Goal: Information Seeking & Learning: Learn about a topic

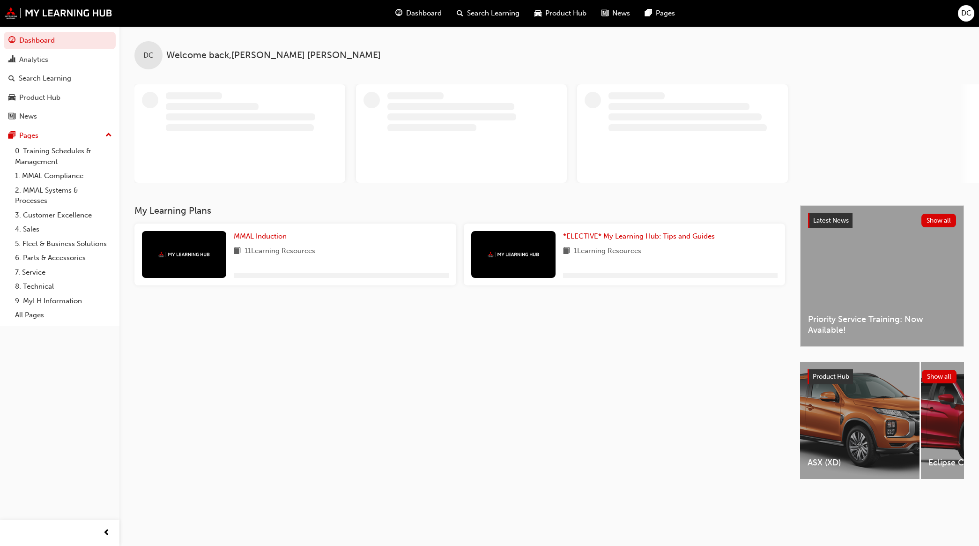
click at [500, 12] on span "Search Learning" at bounding box center [493, 13] width 52 height 11
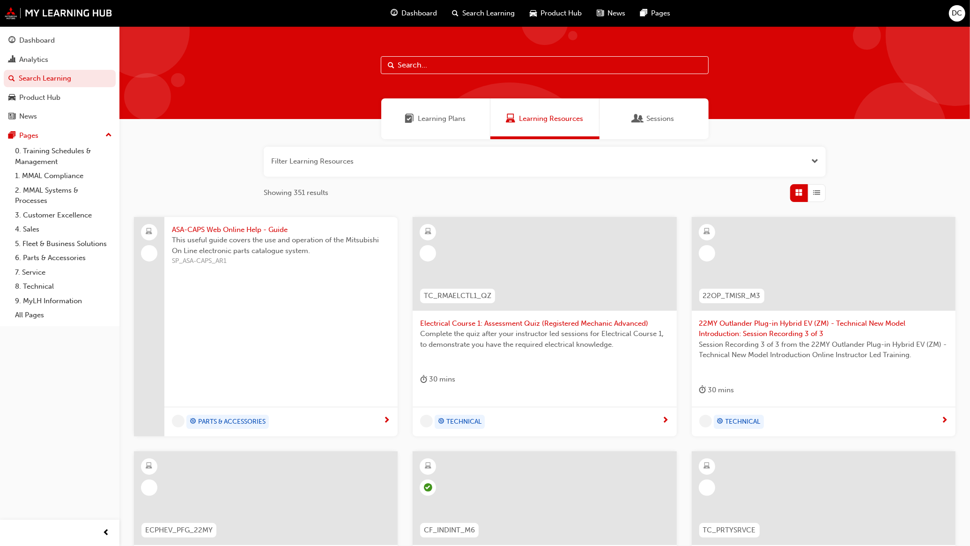
click at [424, 53] on div at bounding box center [544, 72] width 851 height 93
click at [423, 61] on input "text" at bounding box center [545, 65] width 328 height 18
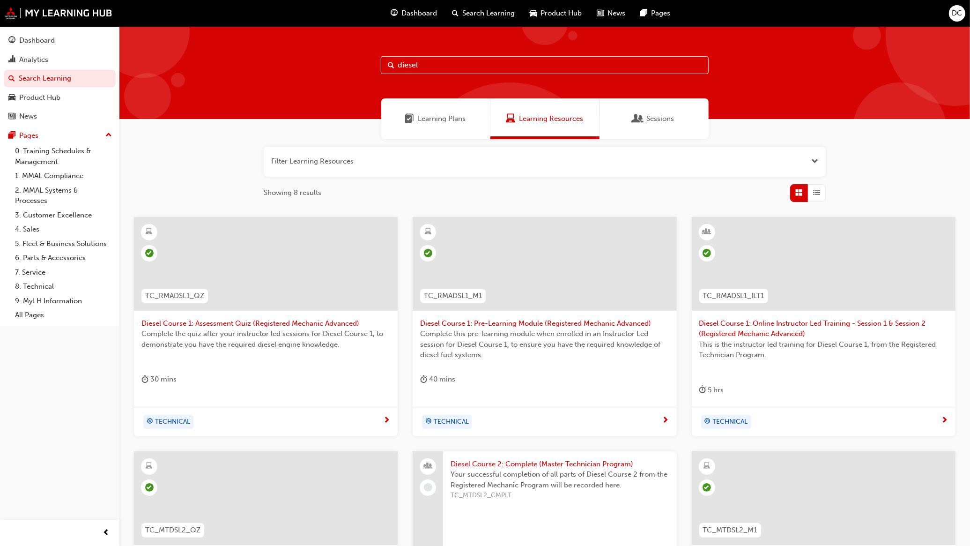
type input "diesel"
click at [785, 331] on span "Diesel Course 1: Online Instructor Led Training - Session 1 & Session 2 (Regist…" at bounding box center [823, 328] width 249 height 21
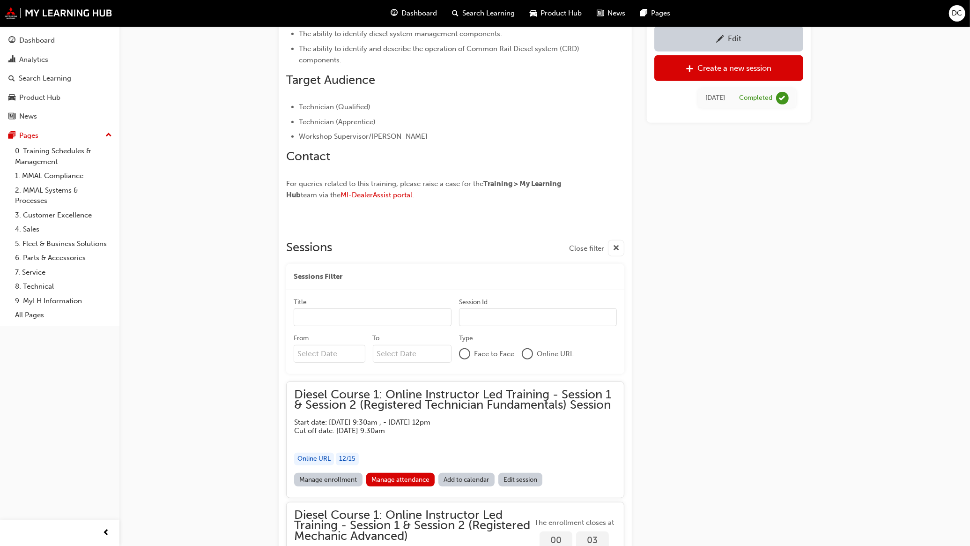
scroll to position [496, 0]
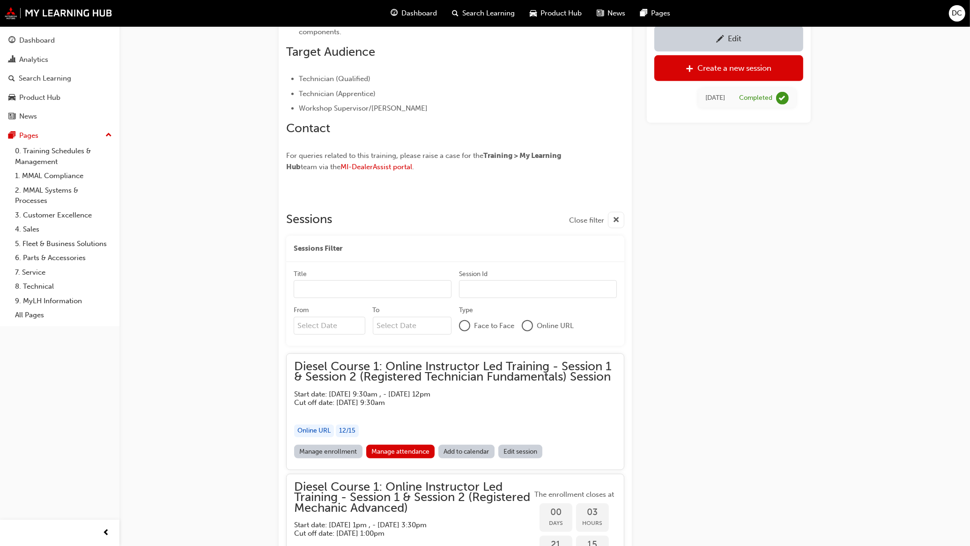
click at [320, 429] on div "Online URL" at bounding box center [314, 430] width 40 height 13
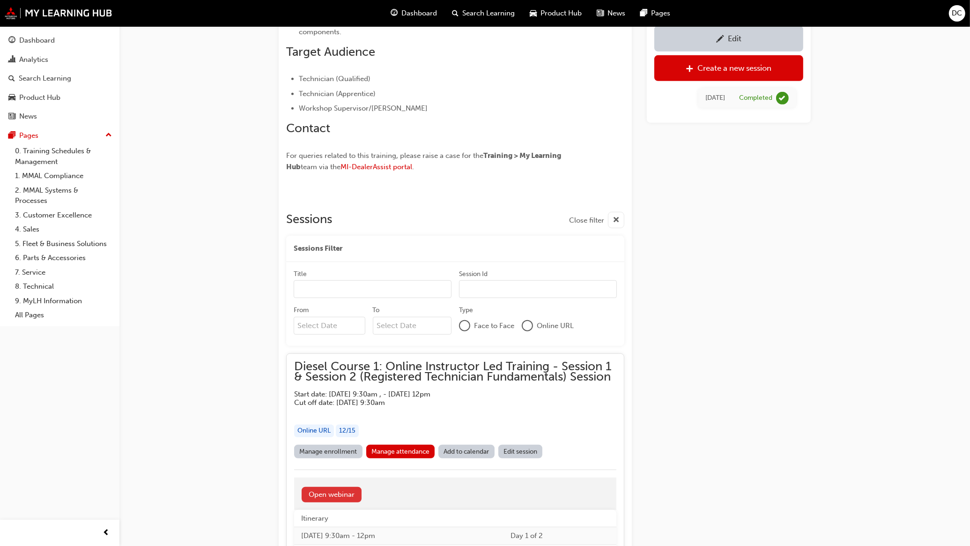
click at [344, 491] on link "Open webinar" at bounding box center [332, 494] width 60 height 15
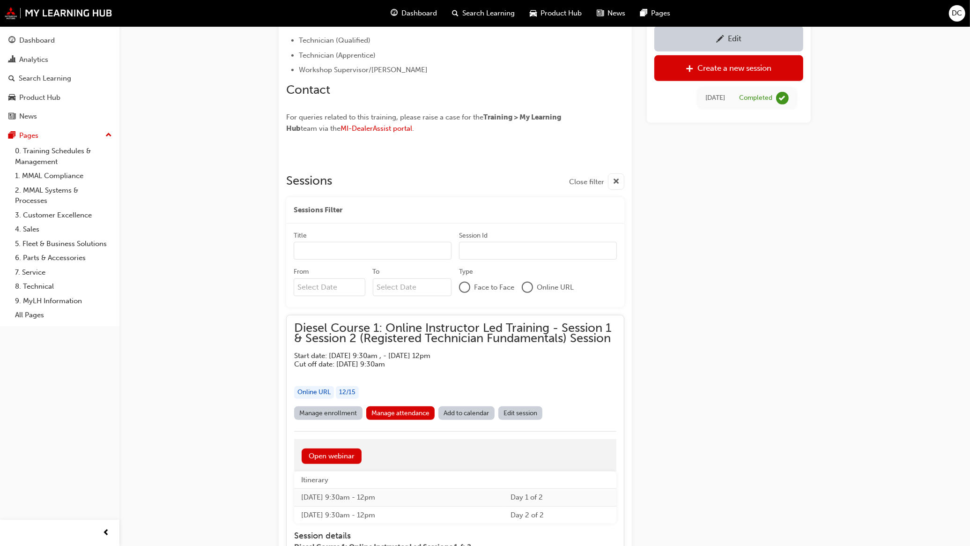
scroll to position [554, 0]
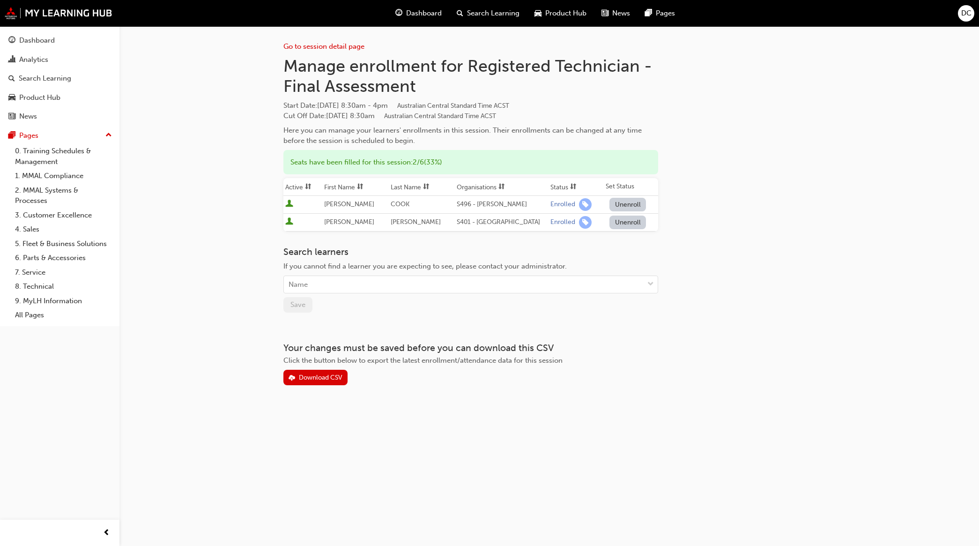
click at [489, 13] on span "Search Learning" at bounding box center [493, 13] width 52 height 11
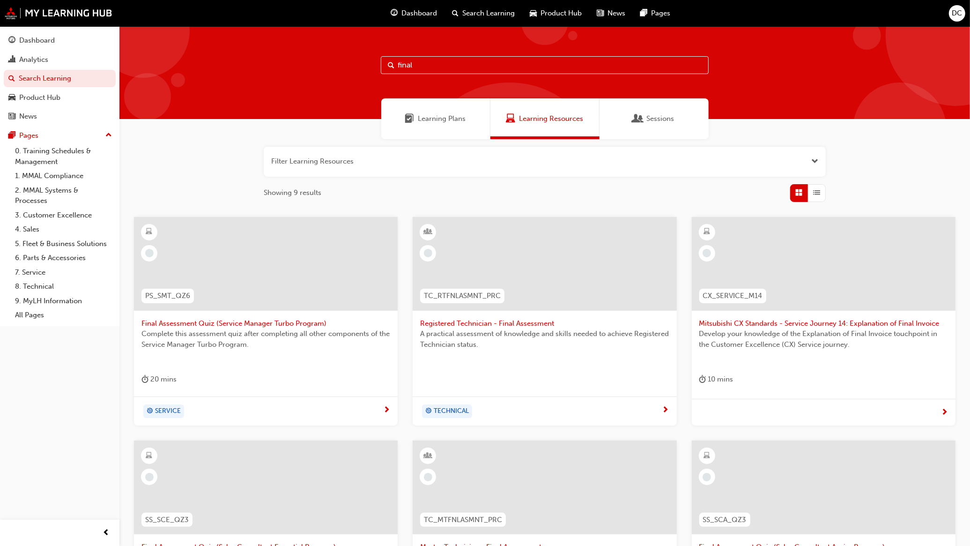
drag, startPoint x: 427, startPoint y: 66, endPoint x: 315, endPoint y: 60, distance: 111.6
click at [317, 60] on div "final" at bounding box center [544, 72] width 851 height 93
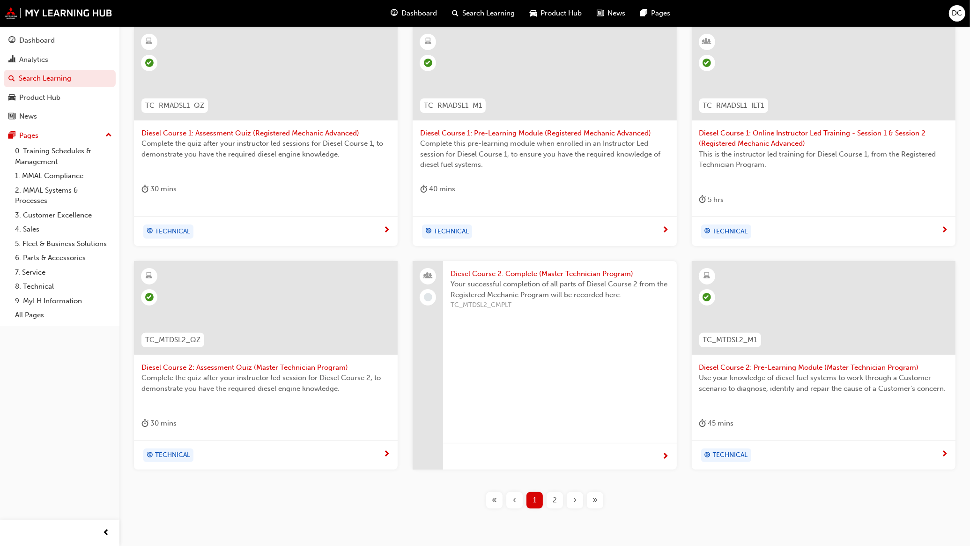
scroll to position [169, 0]
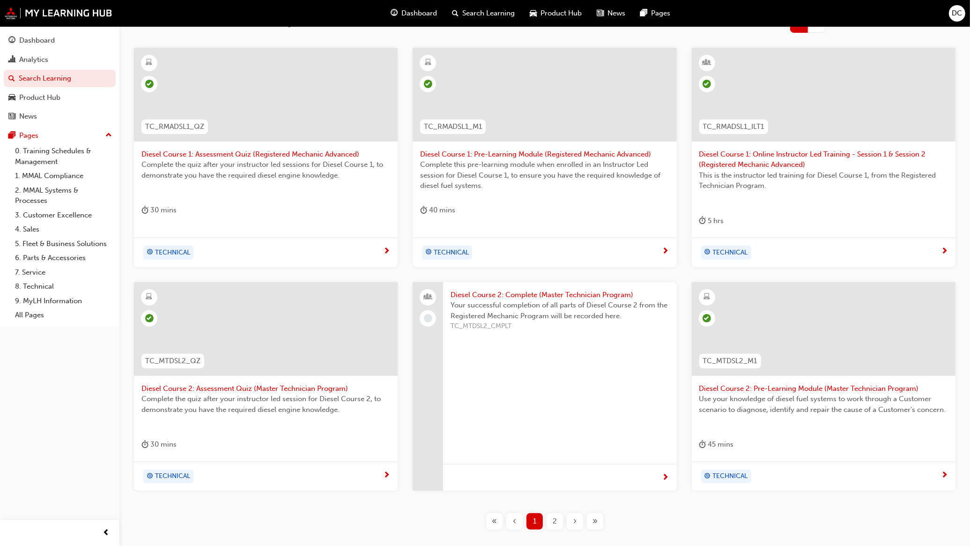
type input "diesel"
click at [781, 163] on span "Diesel Course 1: Online Instructor Led Training - Session 1 & Session 2 (Regist…" at bounding box center [823, 159] width 249 height 21
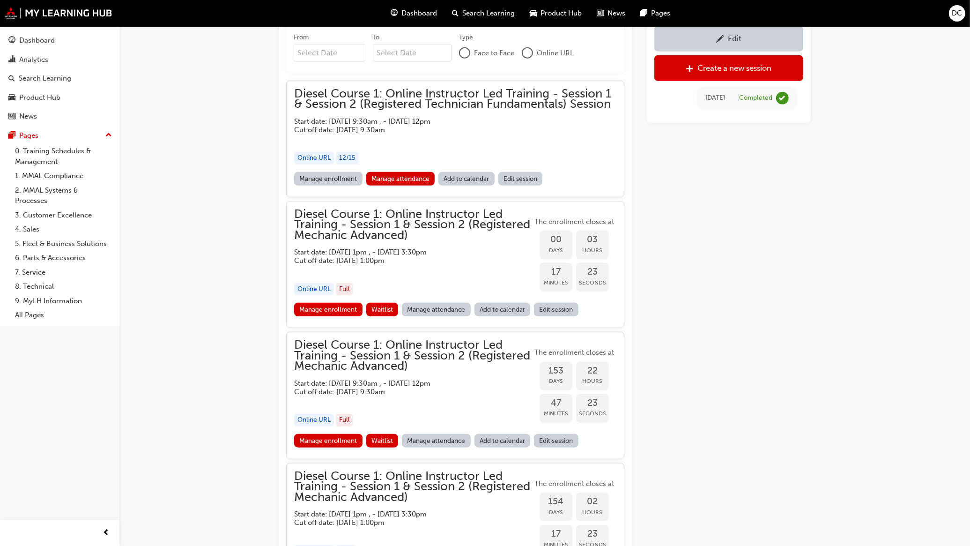
scroll to position [788, 0]
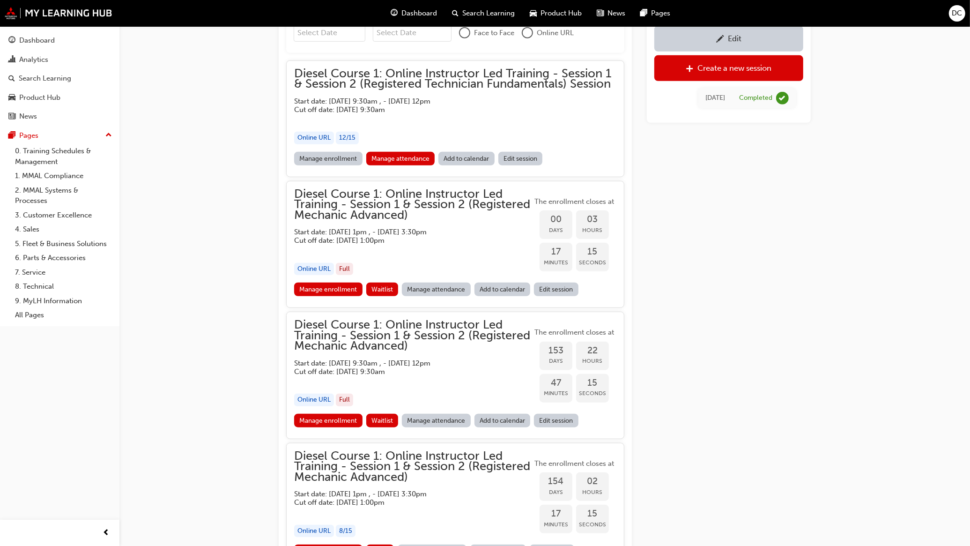
click at [345, 151] on div "Diesel Course 1: Online Instructor Led Training - Session 1 & Session 2 (Regist…" at bounding box center [455, 109] width 322 height 83
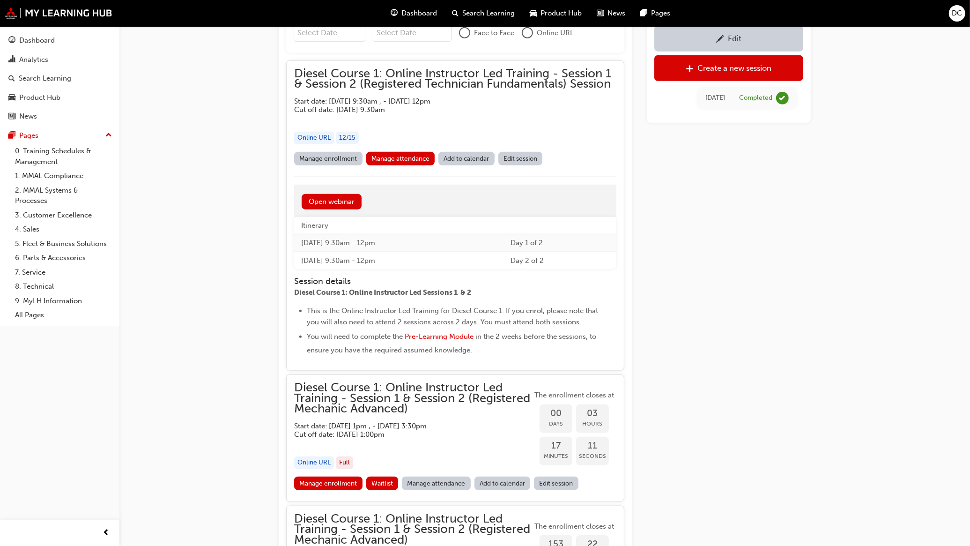
click at [340, 159] on link "Manage enrollment" at bounding box center [328, 159] width 68 height 14
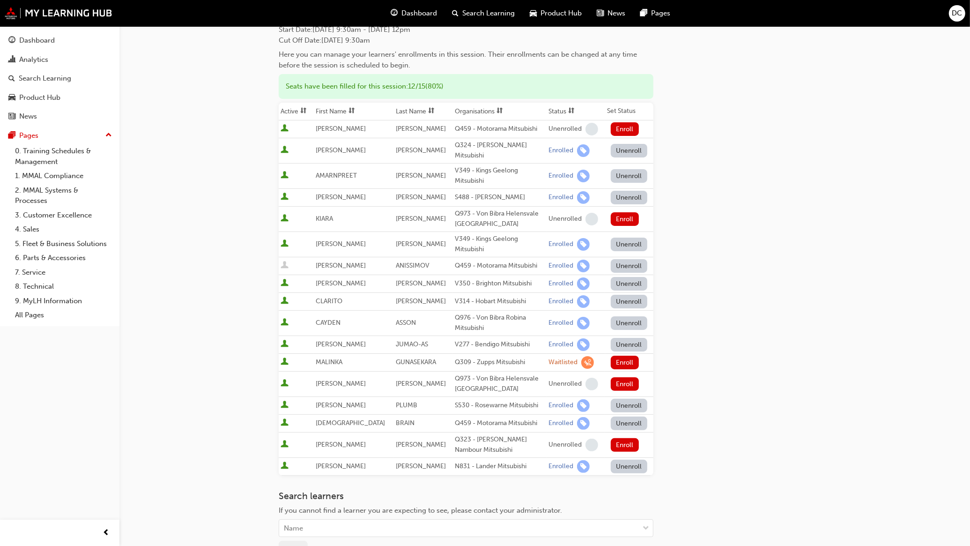
scroll to position [117, 0]
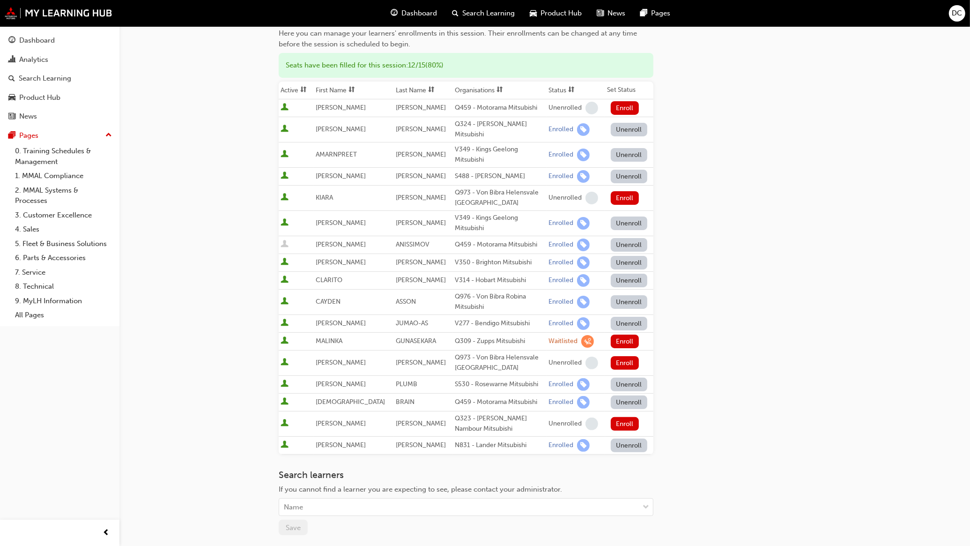
drag, startPoint x: 153, startPoint y: 150, endPoint x: 159, endPoint y: 145, distance: 8.0
click at [155, 148] on div "Go to session detail page Manage enrollment for Diesel Course 1: Online Instruc…" at bounding box center [485, 272] width 970 height 778
